Goal: Information Seeking & Learning: Learn about a topic

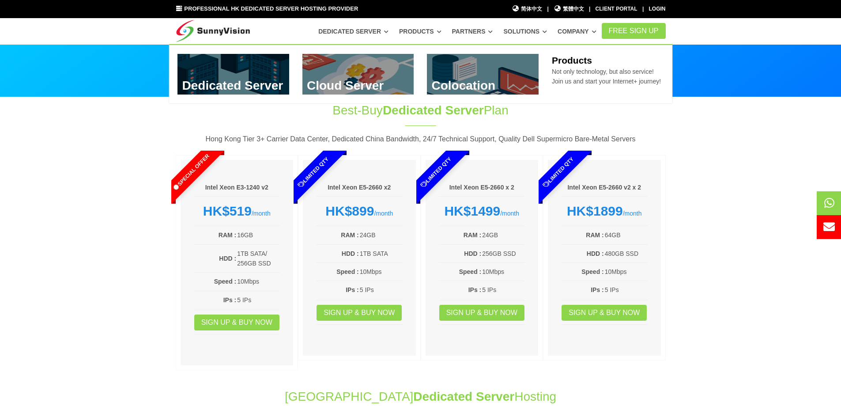
click at [254, 79] on link at bounding box center [233, 74] width 112 height 41
click at [378, 70] on link at bounding box center [358, 74] width 112 height 41
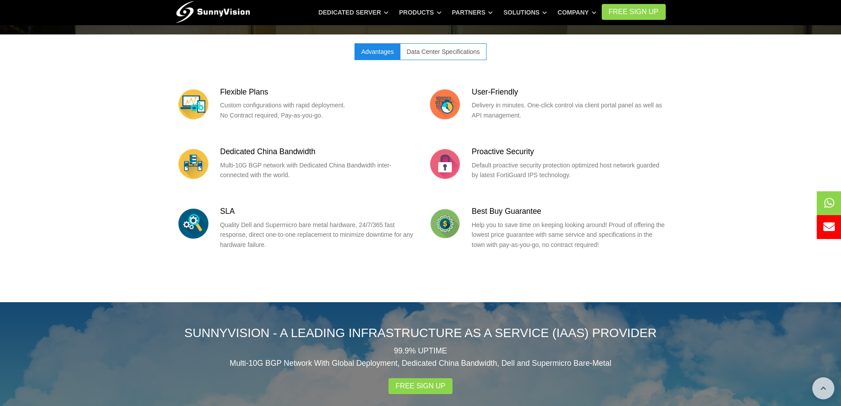
scroll to position [486, 0]
